Goal: Information Seeking & Learning: Learn about a topic

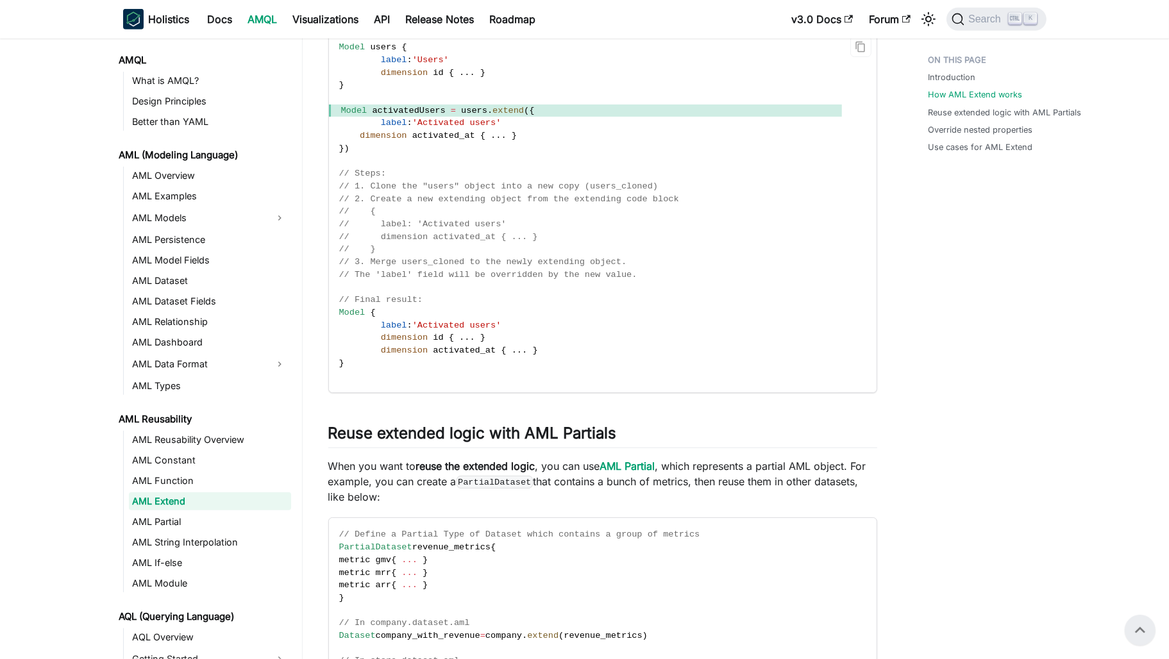
scroll to position [641, 0]
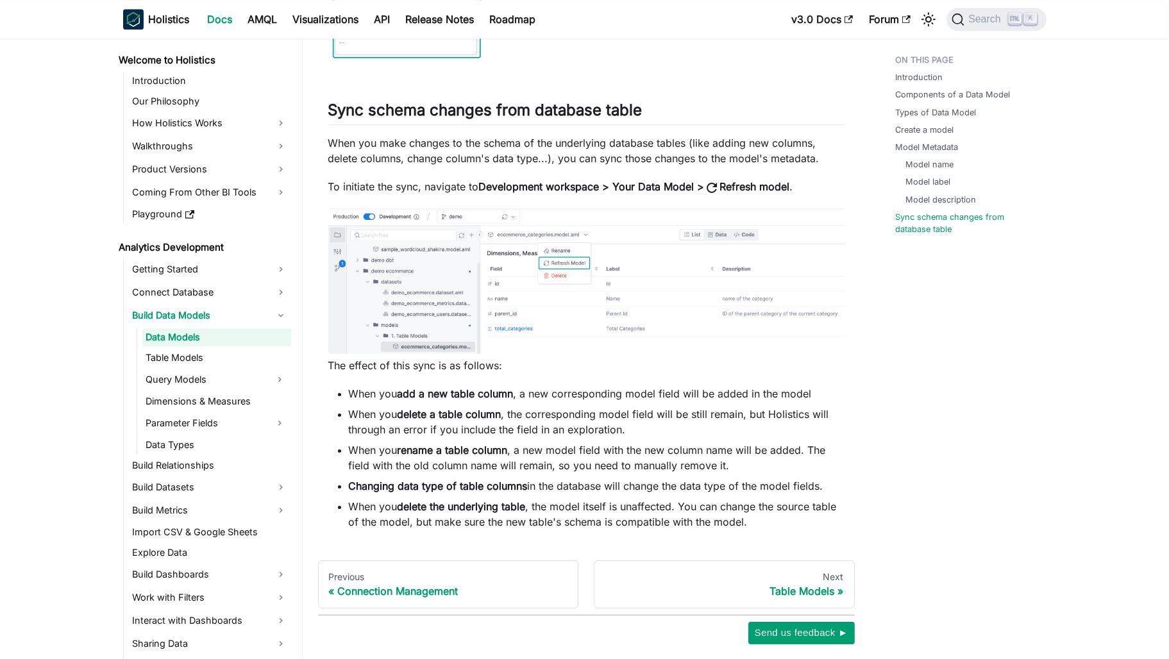
scroll to position [3724, 0]
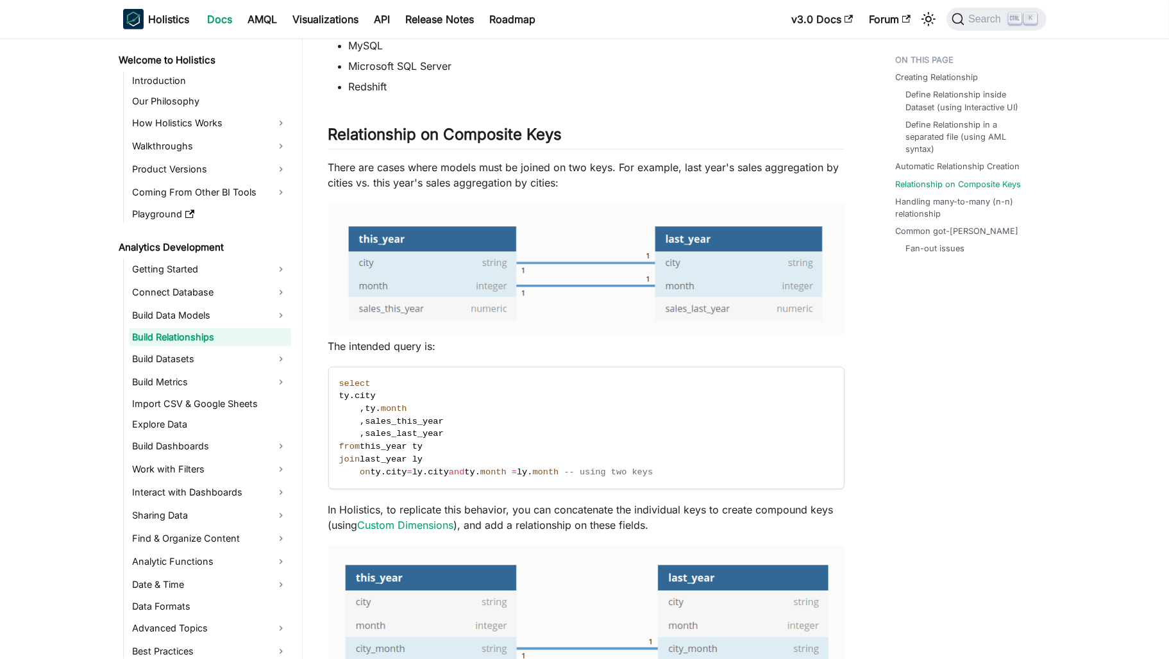
scroll to position [1989, 0]
